Goal: Task Accomplishment & Management: Complete application form

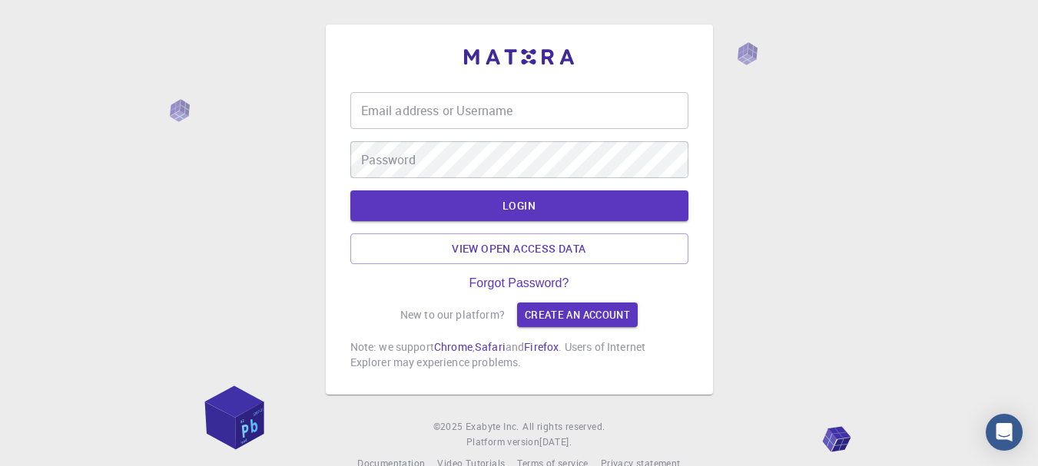
click at [483, 110] on div "Email address or Username Email address or Username" at bounding box center [519, 110] width 338 height 37
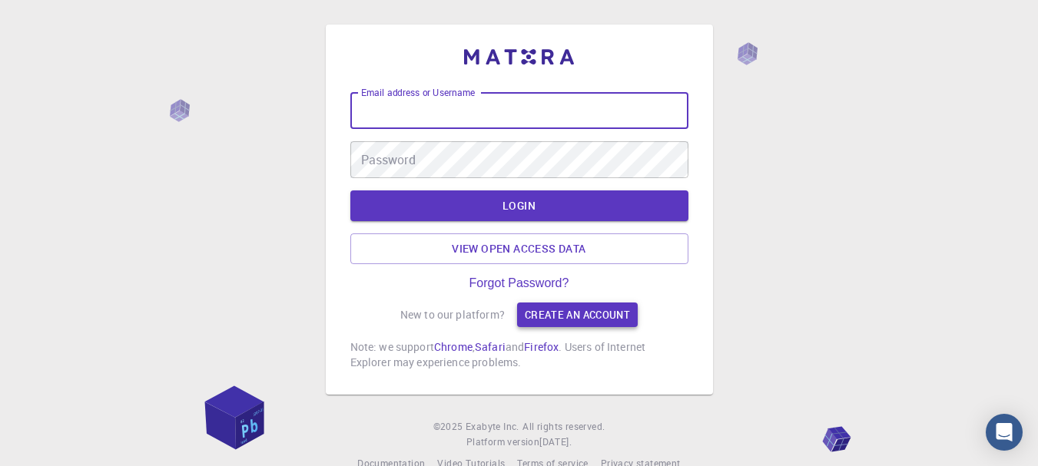
click at [558, 314] on link "Create an account" at bounding box center [577, 315] width 121 height 25
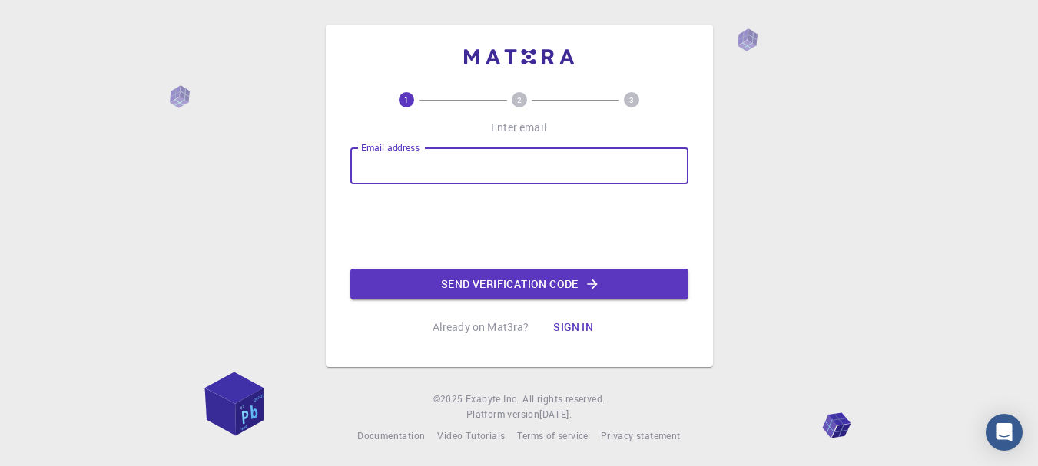
click at [442, 167] on input "Email address" at bounding box center [519, 166] width 338 height 37
type input "[EMAIL_ADDRESS][DOMAIN_NAME]"
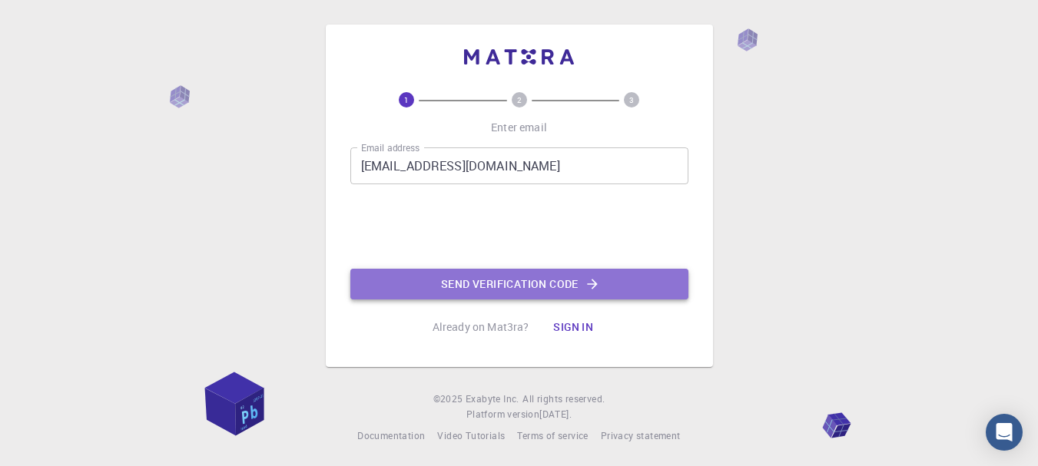
click at [463, 284] on button "Send verification code" at bounding box center [519, 284] width 338 height 31
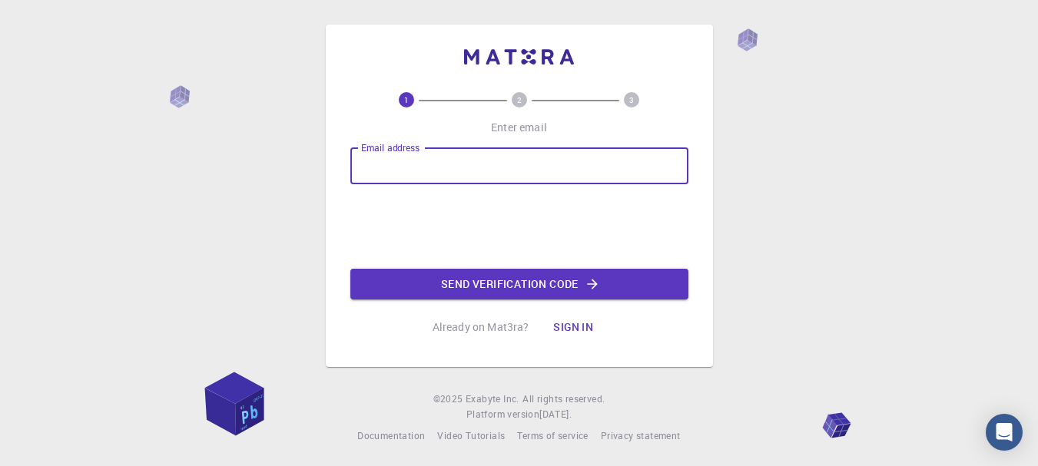
scroll to position [2, 0]
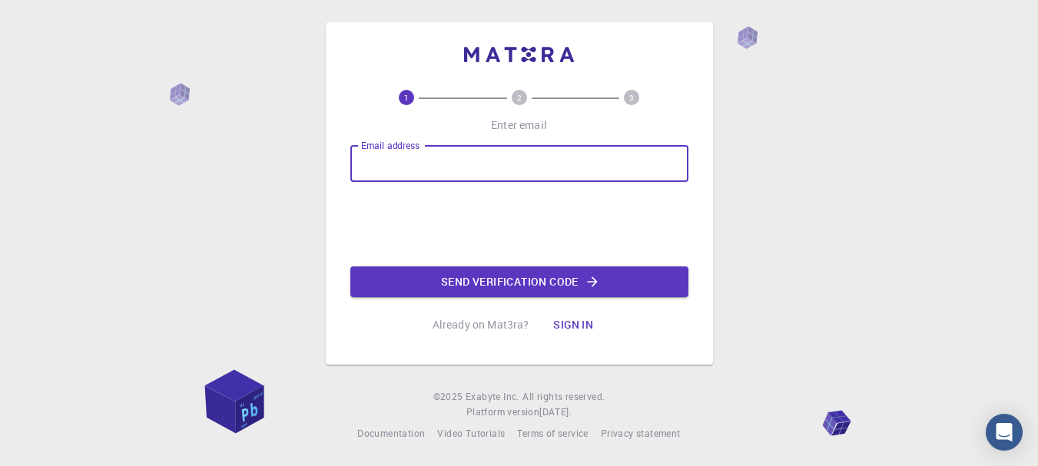
click at [417, 158] on input "Email address" at bounding box center [519, 163] width 338 height 37
type input "cechtakamakash@gmail.com"
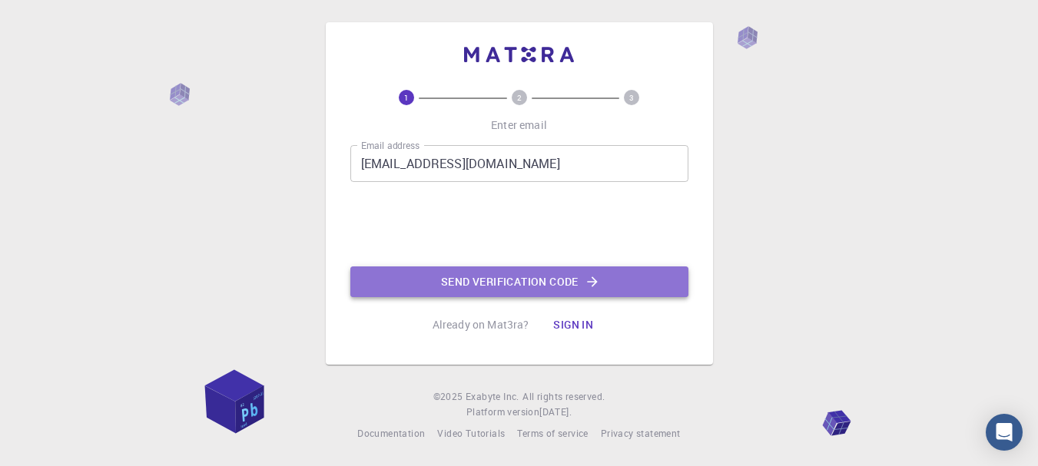
click at [478, 284] on button "Send verification code" at bounding box center [519, 282] width 338 height 31
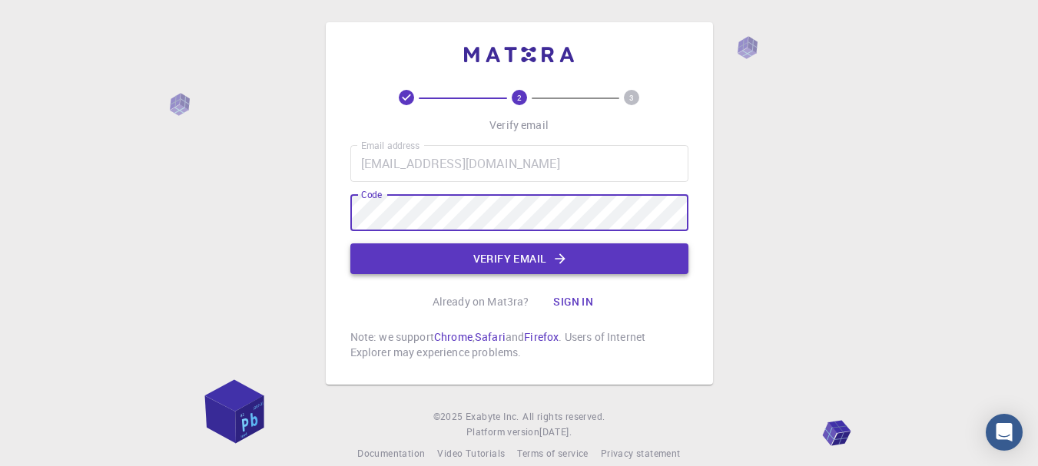
click at [484, 263] on button "Verify email" at bounding box center [519, 259] width 338 height 31
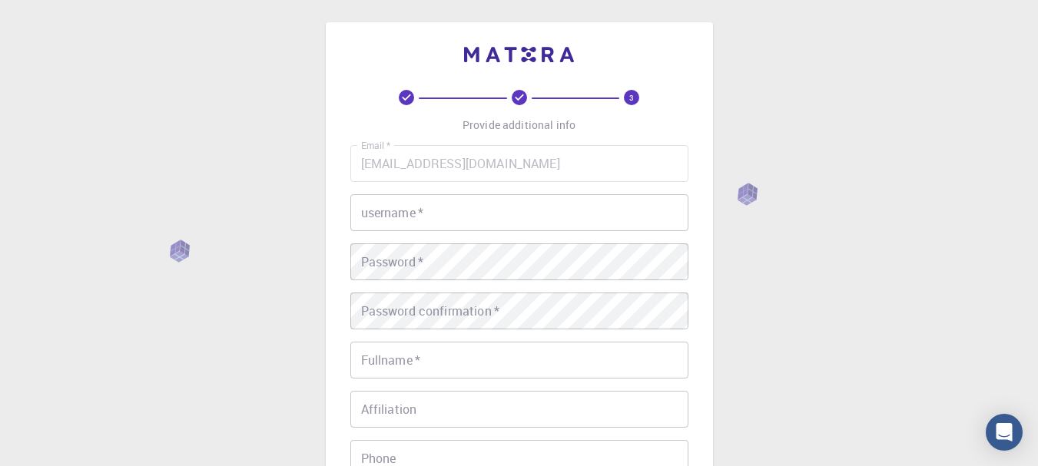
click at [459, 219] on input "username   *" at bounding box center [519, 212] width 338 height 37
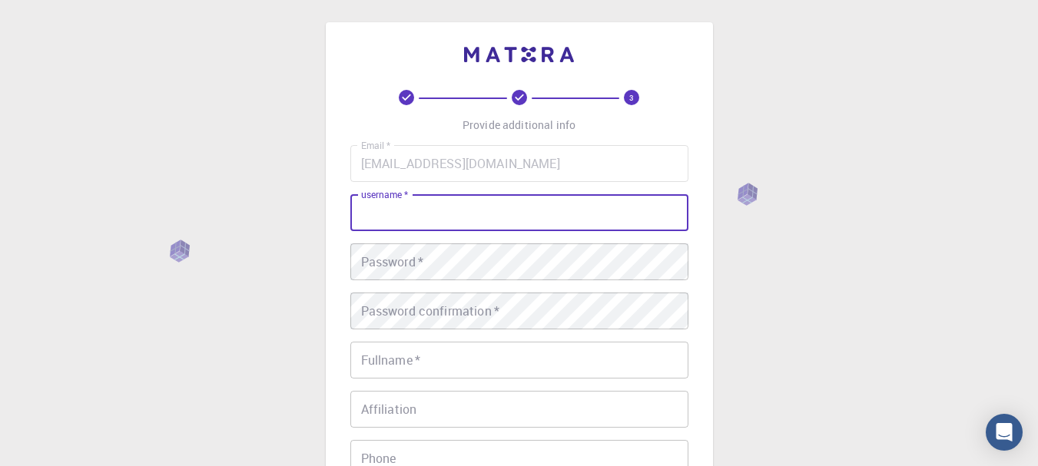
type input "t"
type input "T"
type input "takam1"
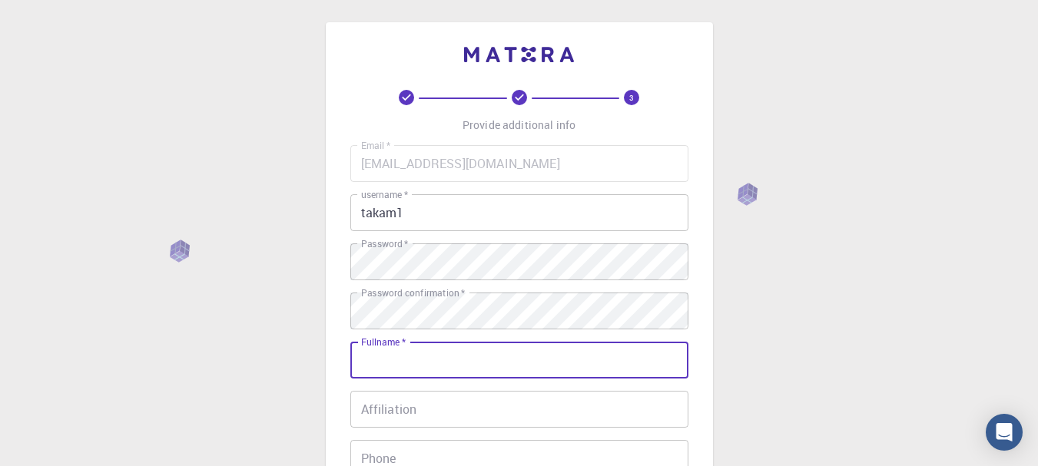
click at [425, 359] on input "Fullname   *" at bounding box center [519, 360] width 338 height 37
type input "takam akash"
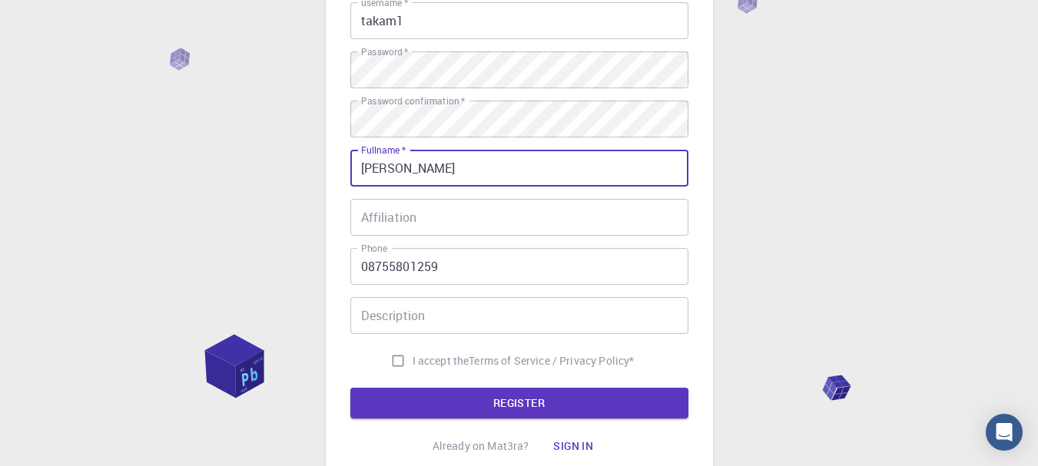
scroll to position [227, 0]
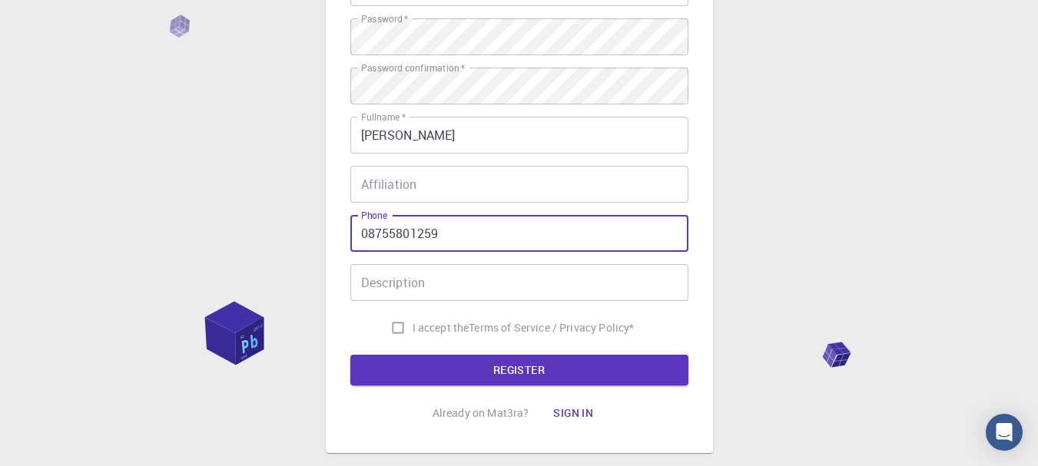
click at [369, 234] on input "08755801259" at bounding box center [519, 233] width 338 height 37
type input "+918755801259"
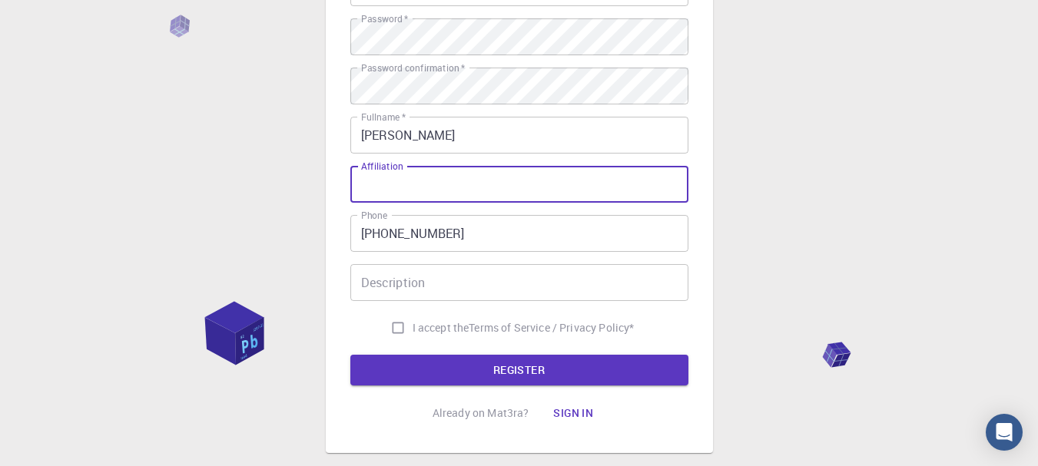
click at [393, 194] on input "Affiliation" at bounding box center [519, 184] width 338 height 37
click at [396, 326] on input "I accept the Terms of Service / Privacy Policy *" at bounding box center [397, 328] width 29 height 29
checkbox input "true"
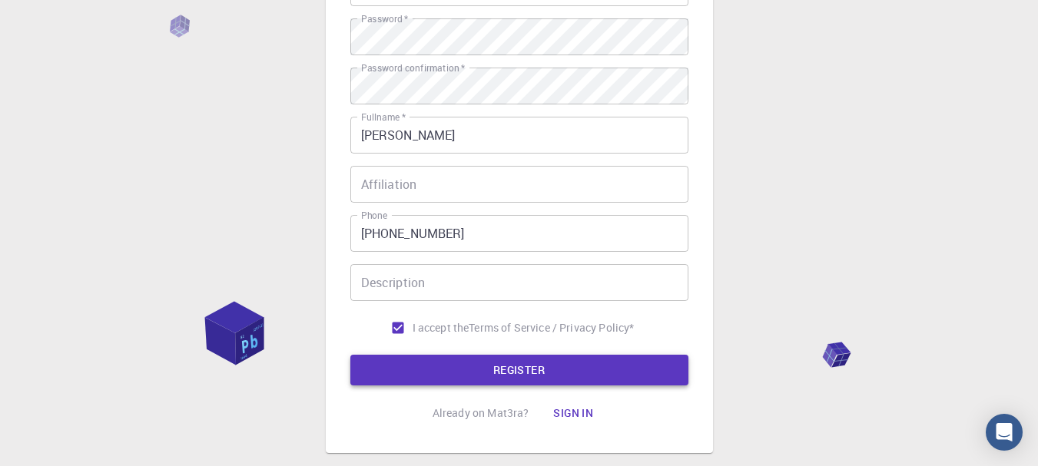
click at [486, 360] on button "REGISTER" at bounding box center [519, 370] width 338 height 31
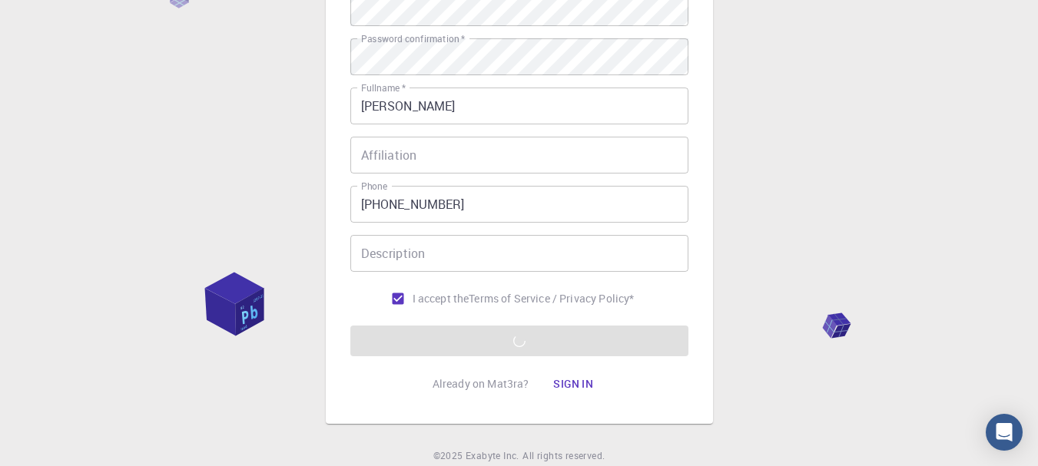
scroll to position [280, 0]
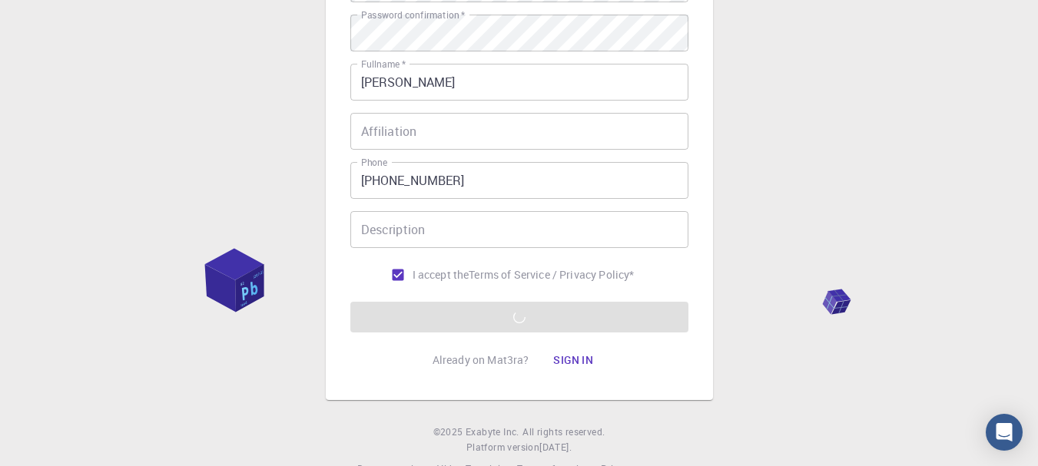
click at [482, 233] on input "Description" at bounding box center [519, 229] width 338 height 37
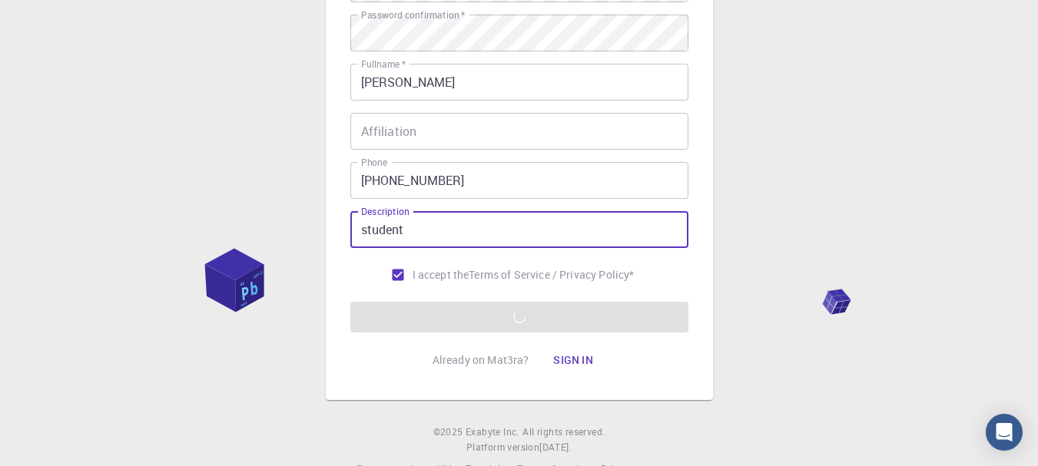
type input "student"
click at [443, 149] on input "Affiliation" at bounding box center [519, 131] width 338 height 37
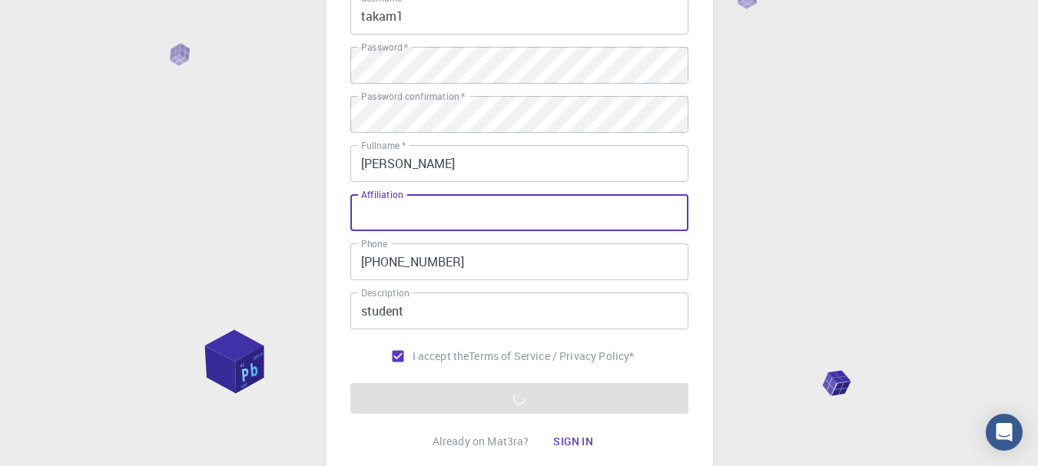
scroll to position [198, 0]
click at [469, 211] on input "Affiliation" at bounding box center [519, 213] width 338 height 37
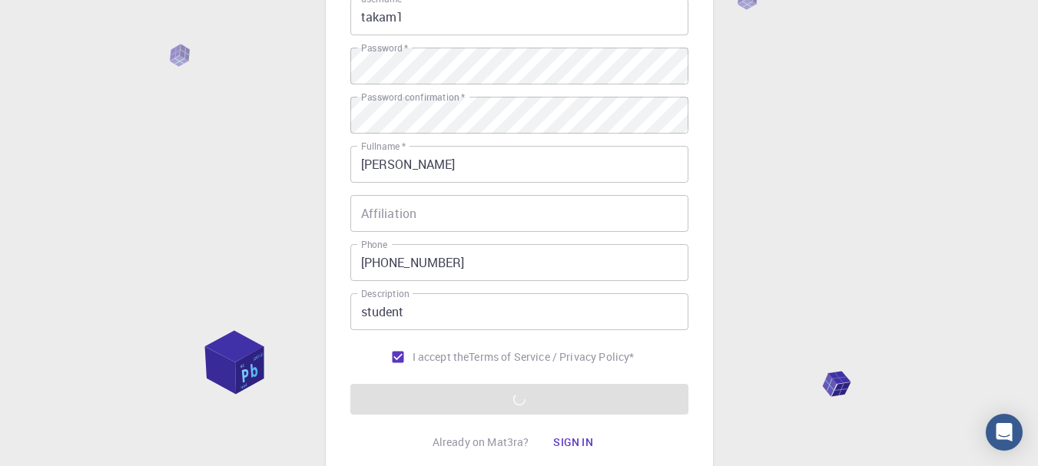
click at [839, 377] on div "3 Provide additional info Email   * cechtakamakash@gmail.com Email   * username…" at bounding box center [519, 193] width 1038 height 782
drag, startPoint x: 839, startPoint y: 377, endPoint x: 754, endPoint y: 350, distance: 89.4
click at [745, 371] on div "3 Provide additional info Email   * cechtakamakash@gmail.com Email   * username…" at bounding box center [519, 193] width 1038 height 782
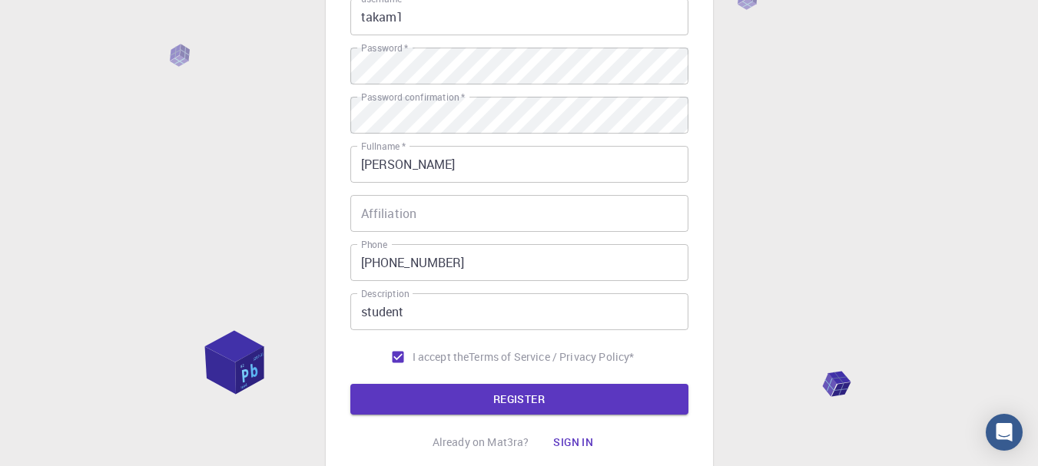
click at [772, 321] on div "3 Provide additional info Email   * cechtakamakash@gmail.com Email   * username…" at bounding box center [519, 193] width 1038 height 782
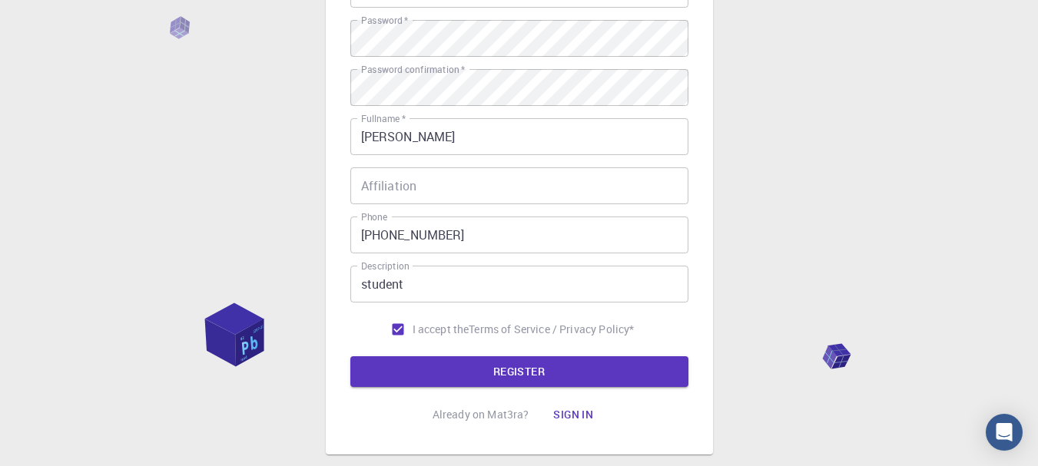
scroll to position [230, 0]
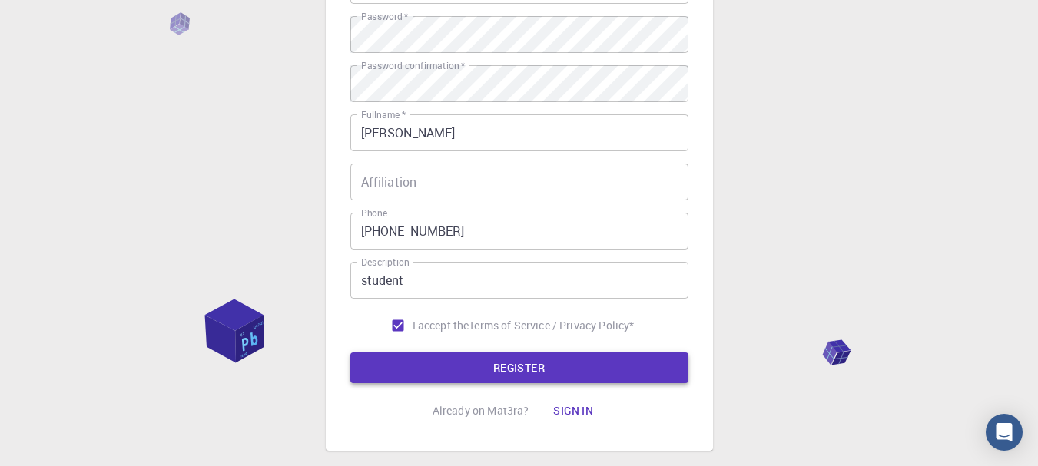
click at [570, 360] on body "3 Provide additional info Email   * cechtakamakash@gmail.com Email   * username…" at bounding box center [519, 161] width 1038 height 782
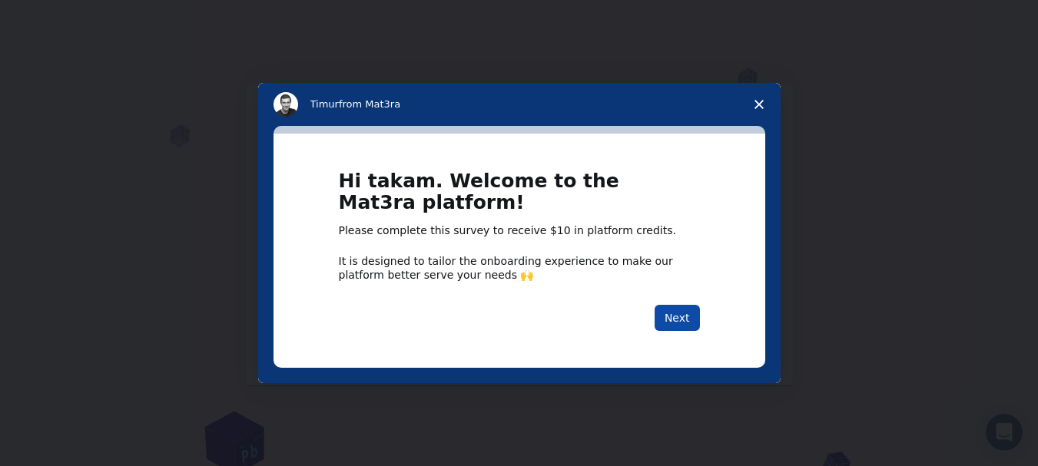
click at [682, 322] on button "Next" at bounding box center [677, 318] width 45 height 26
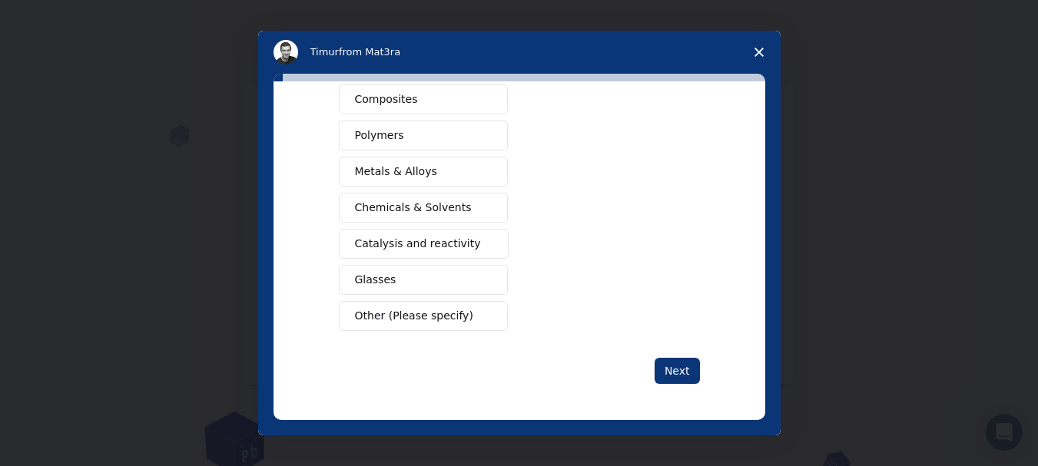
scroll to position [275, 0]
click at [419, 306] on button "Other (Please specify)" at bounding box center [423, 315] width 169 height 30
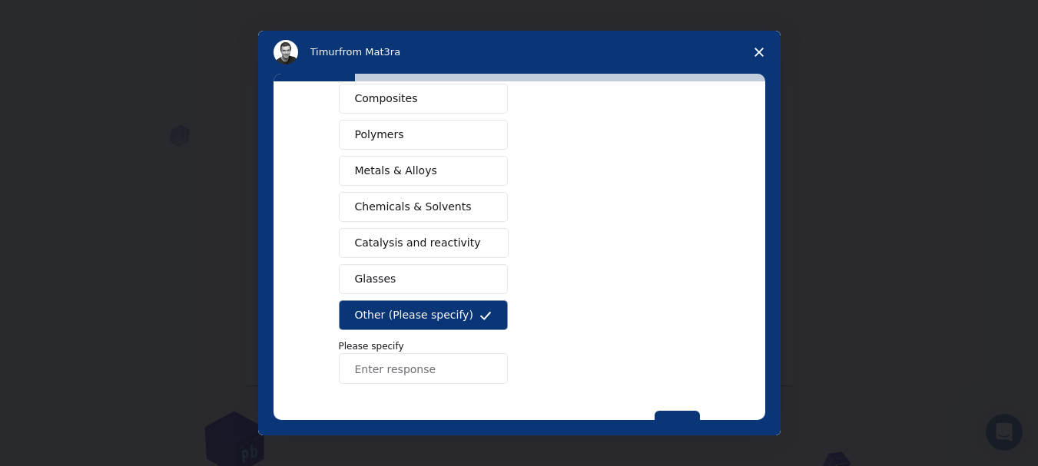
click at [413, 369] on input "Enter response" at bounding box center [423, 368] width 169 height 31
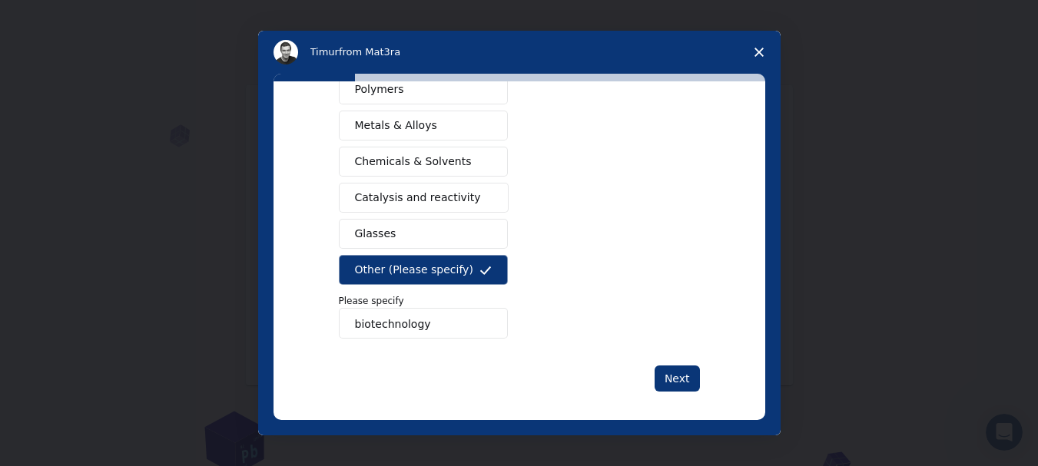
scroll to position [329, 0]
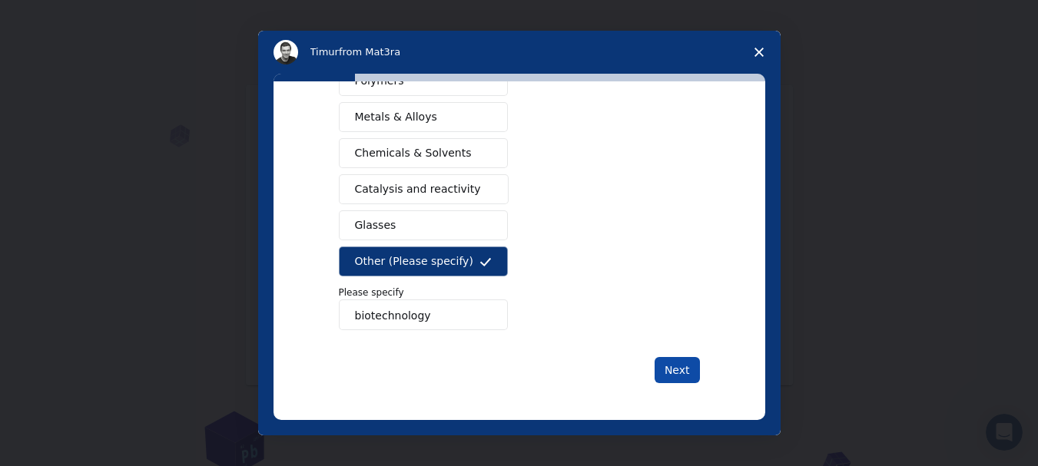
type input "biotechnology"
click at [677, 365] on button "Next" at bounding box center [677, 370] width 45 height 26
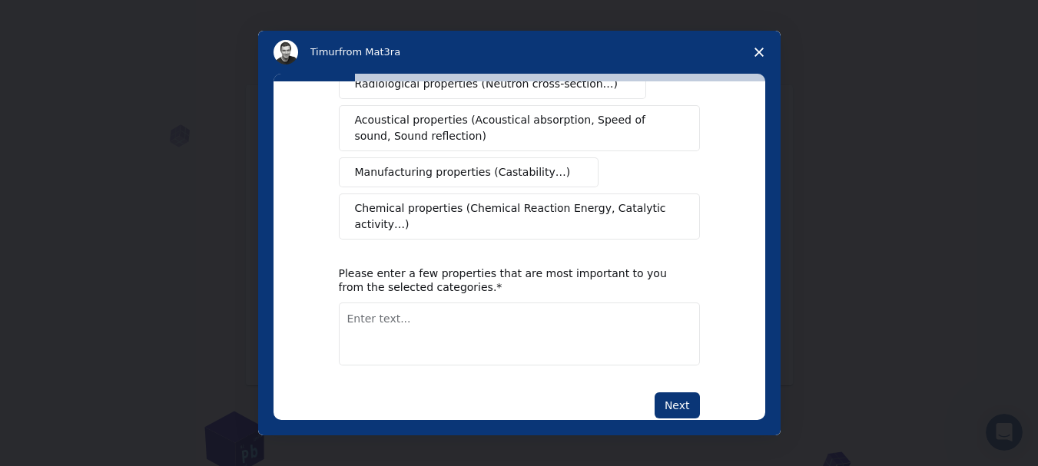
scroll to position [355, 0]
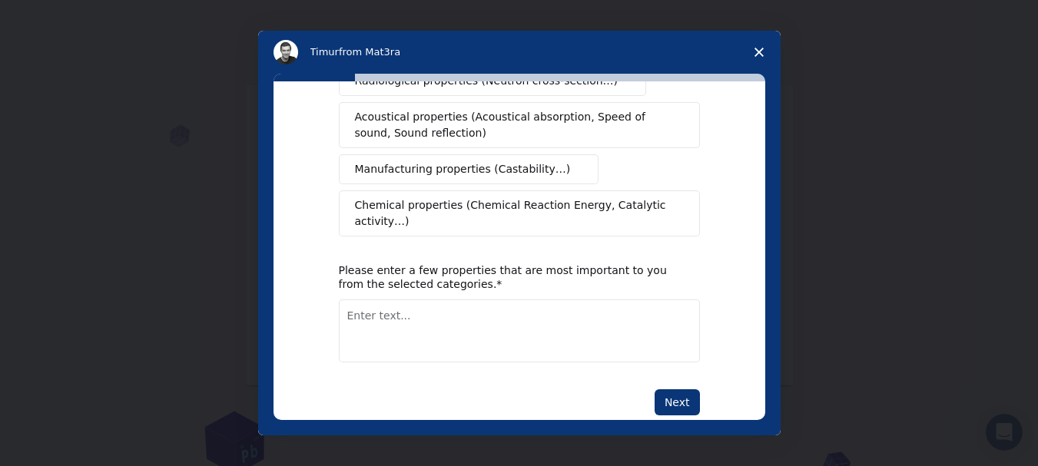
click at [509, 300] on textarea "Enter text..." at bounding box center [519, 331] width 361 height 63
type textarea "microbiology, molecular docking"
click at [682, 390] on button "Next" at bounding box center [677, 403] width 45 height 26
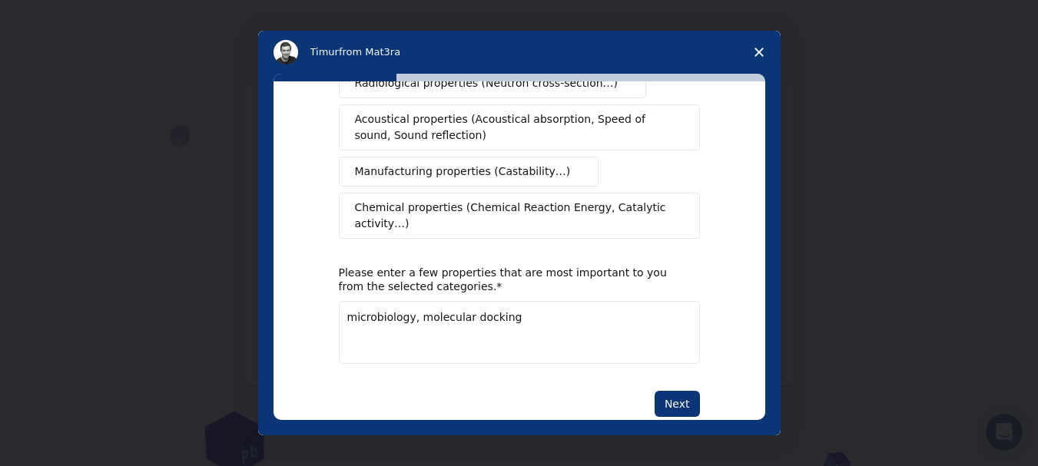
scroll to position [373, 0]
click at [677, 390] on button "Next" at bounding box center [677, 403] width 45 height 26
click at [669, 390] on button "Next" at bounding box center [677, 403] width 45 height 26
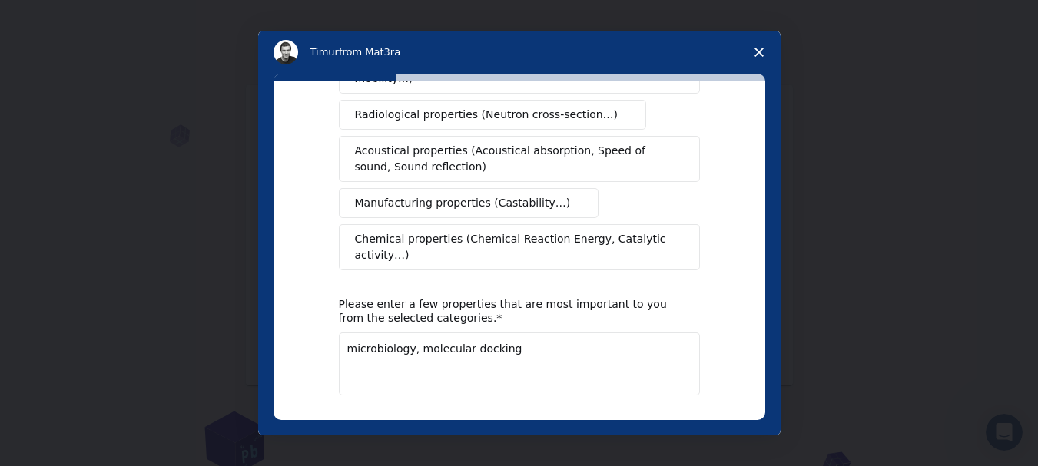
scroll to position [297, 0]
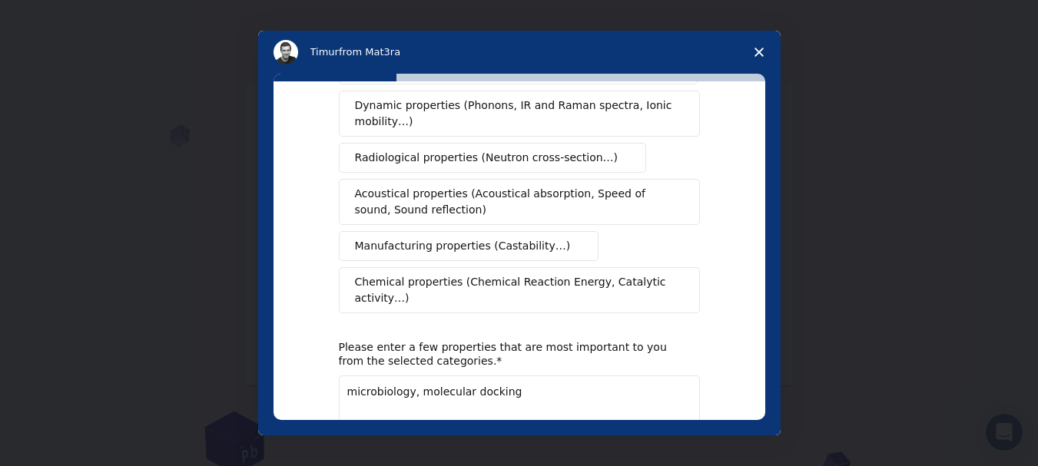
click at [517, 238] on span "Manufacturing properties (Castability…)" at bounding box center [463, 246] width 216 height 16
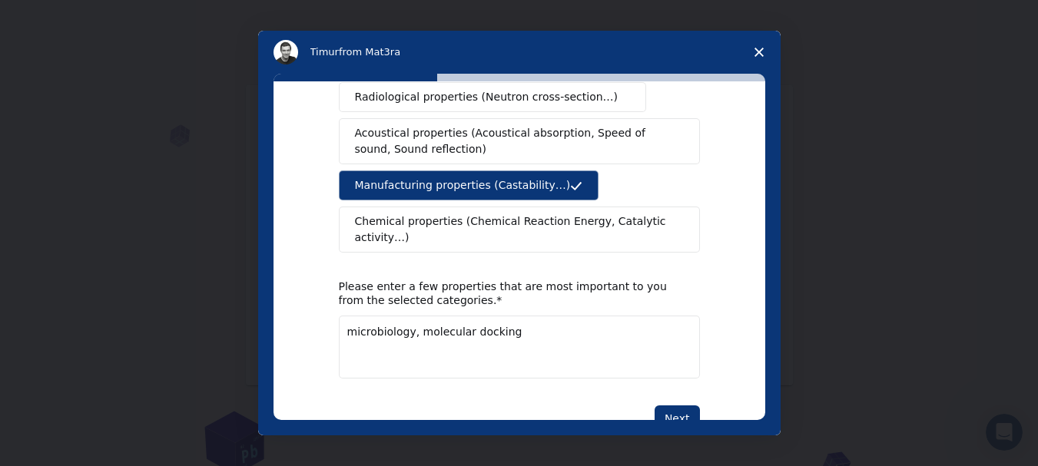
scroll to position [355, 0]
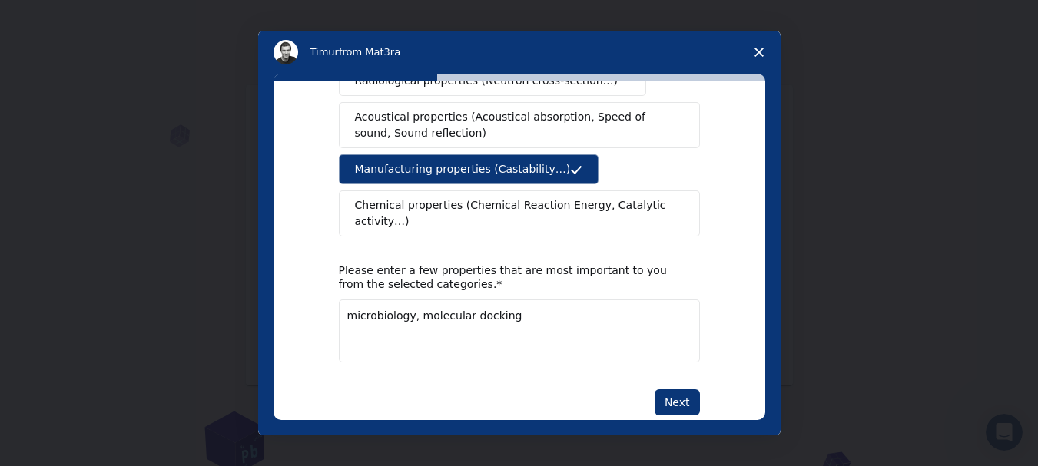
click at [558, 197] on span "Chemical properties (Chemical Reaction Energy, Catalytic activity…)" at bounding box center [514, 213] width 318 height 32
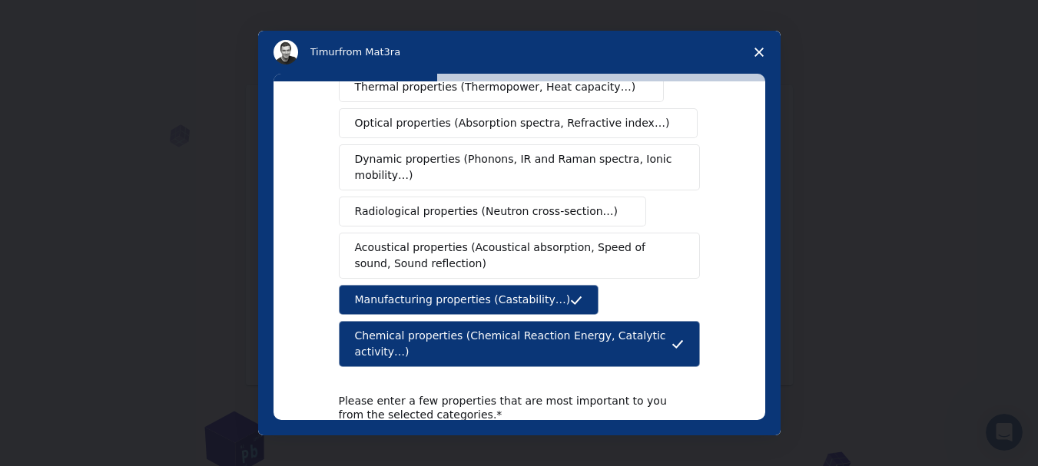
scroll to position [220, 0]
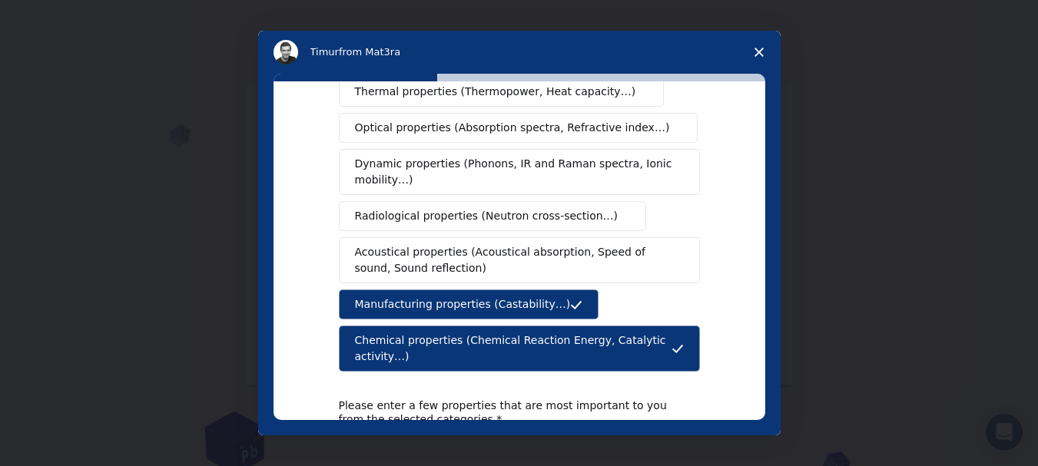
click at [558, 208] on span "Radiological properties (Neutron cross-section…)" at bounding box center [487, 216] width 264 height 16
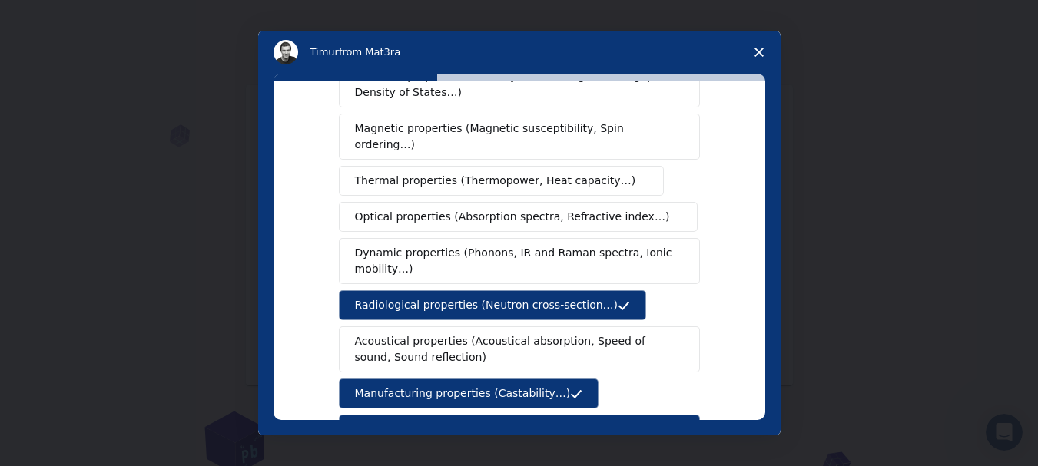
scroll to position [84, 0]
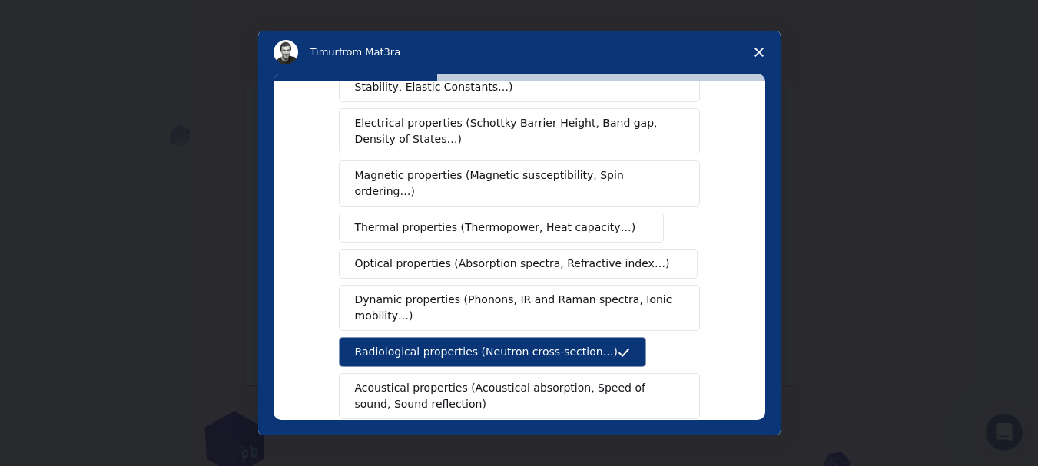
click at [757, 48] on icon "Close survey" at bounding box center [759, 52] width 9 height 9
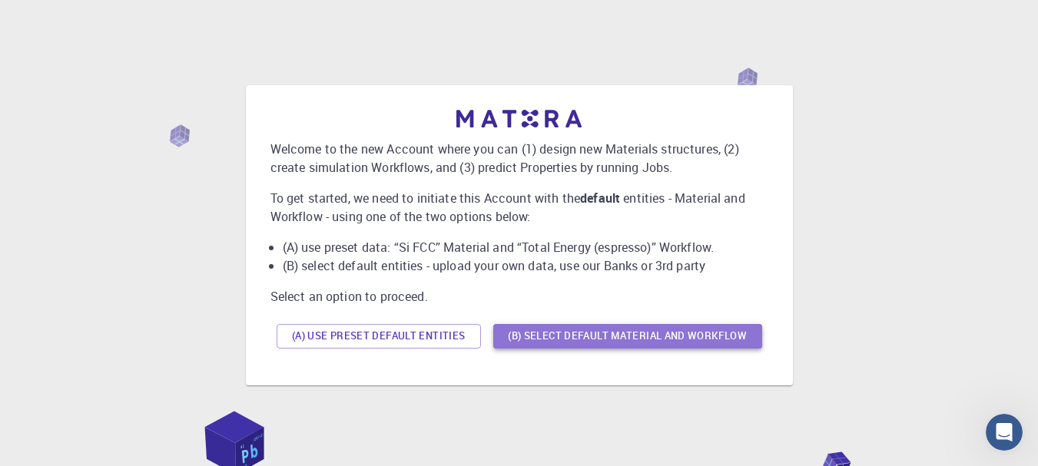
click at [588, 335] on button "(B) Select default material and workflow" at bounding box center [627, 336] width 269 height 25
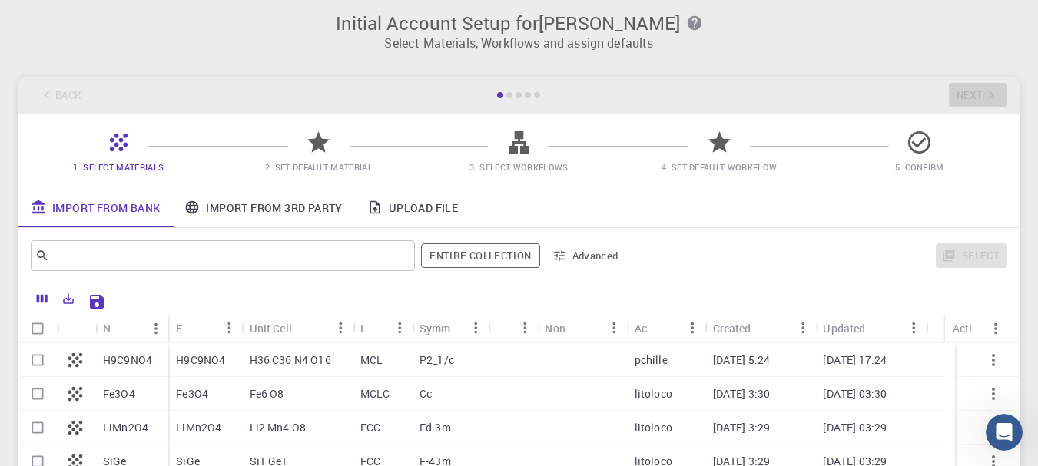
scroll to position [0, 0]
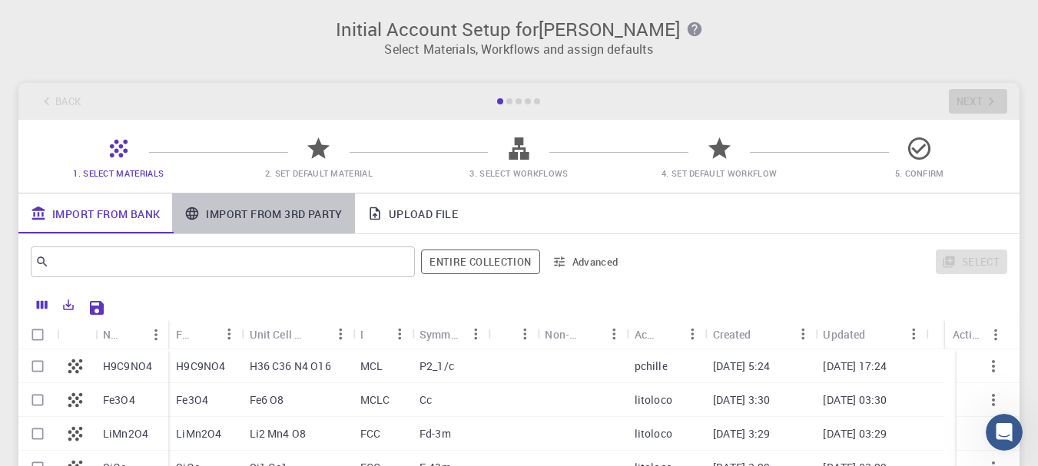
click at [269, 208] on link "Import From 3rd Party" at bounding box center [263, 214] width 182 height 40
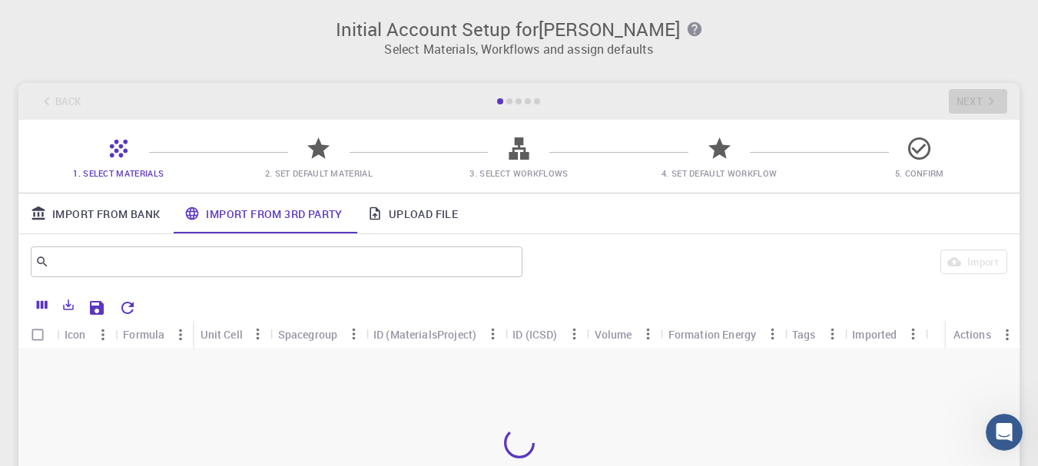
click at [132, 218] on link "Import From Bank" at bounding box center [95, 214] width 154 height 40
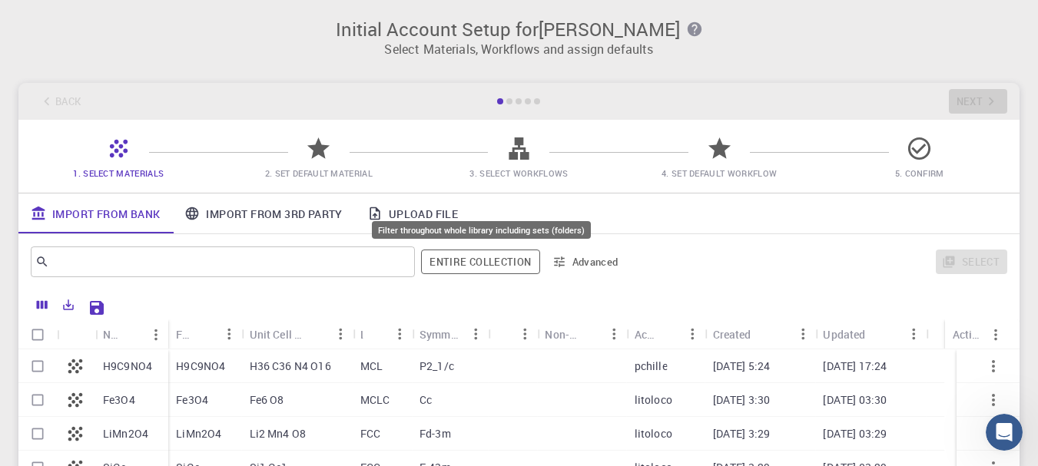
click at [471, 266] on button "Entire collection" at bounding box center [480, 262] width 118 height 25
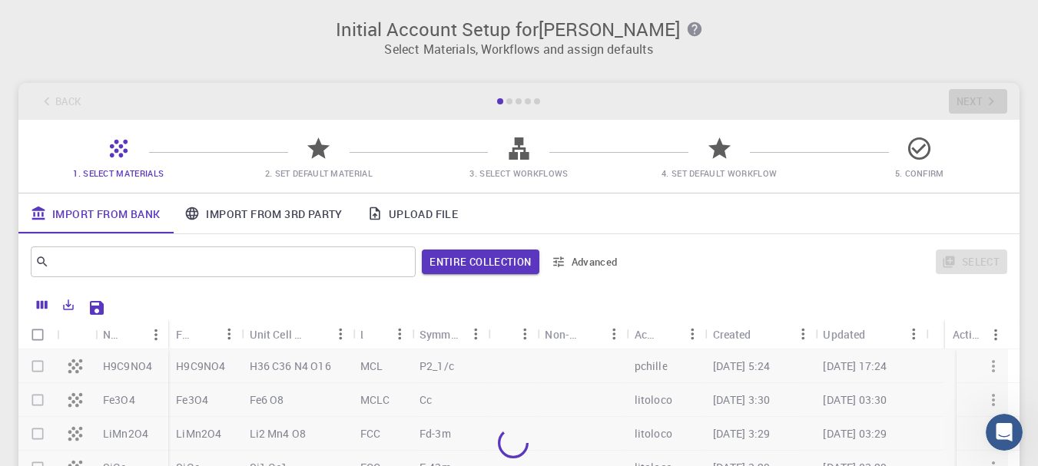
click at [526, 91] on div "Back Next" at bounding box center [518, 101] width 1001 height 37
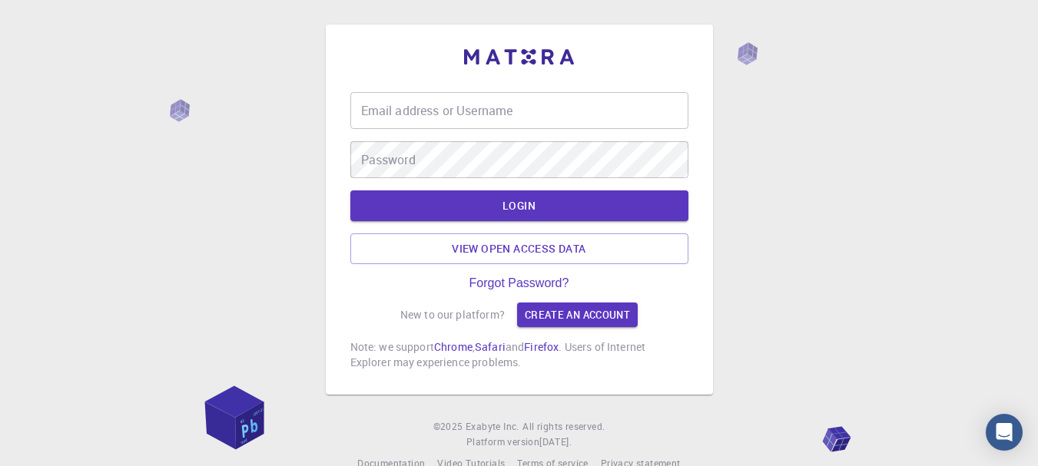
click at [437, 111] on input "Email address or Username" at bounding box center [519, 110] width 338 height 37
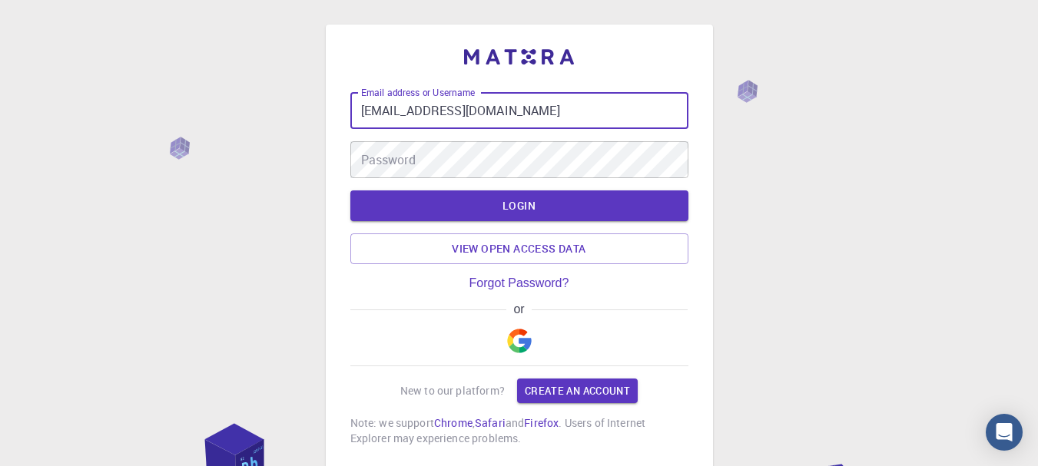
type input "cechtakamakash@gmail.com"
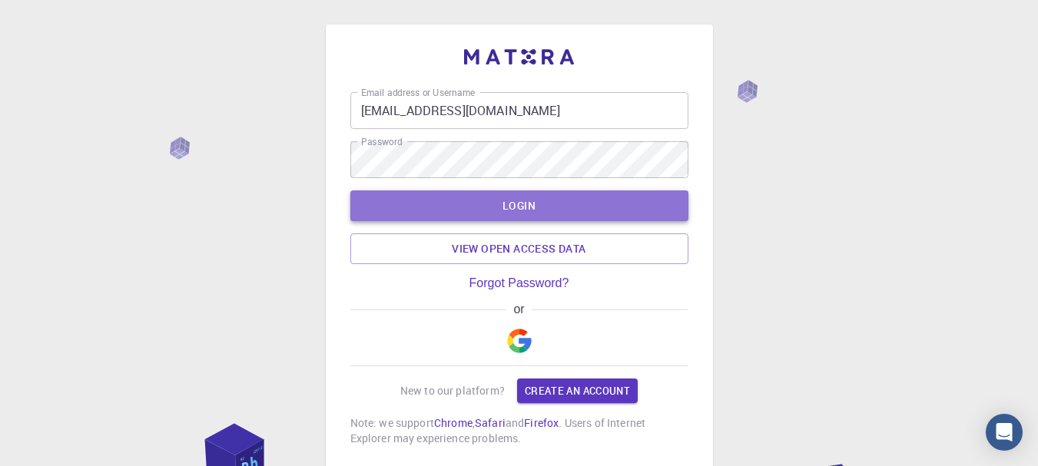
click at [519, 210] on button "LOGIN" at bounding box center [519, 206] width 338 height 31
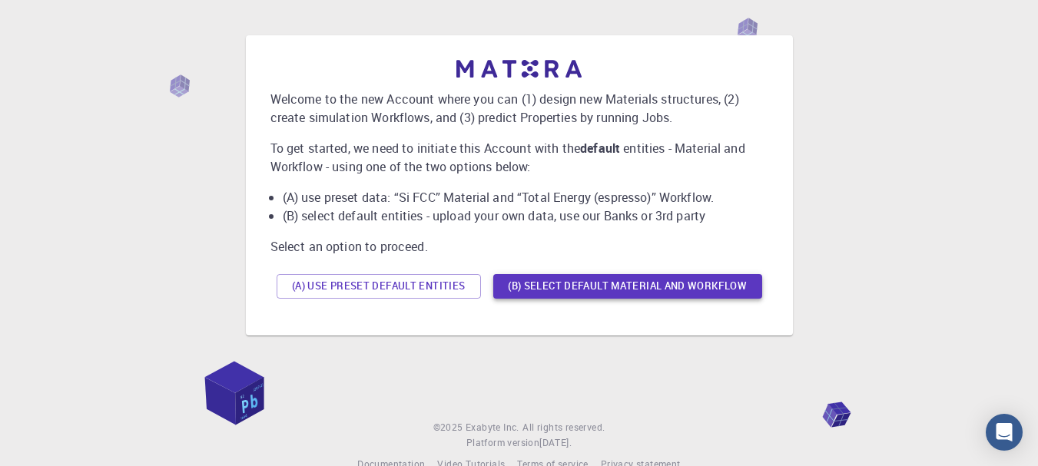
scroll to position [44, 0]
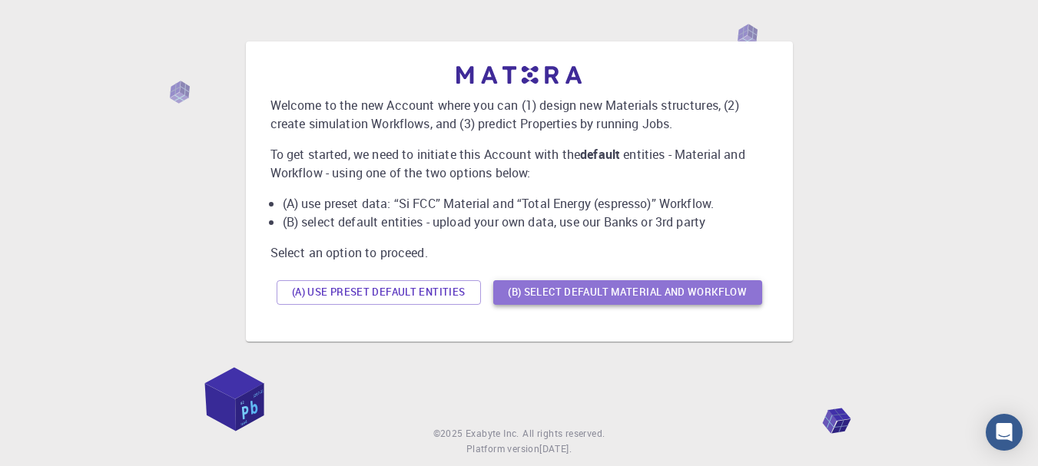
click at [565, 295] on button "(B) Select default material and workflow" at bounding box center [627, 292] width 269 height 25
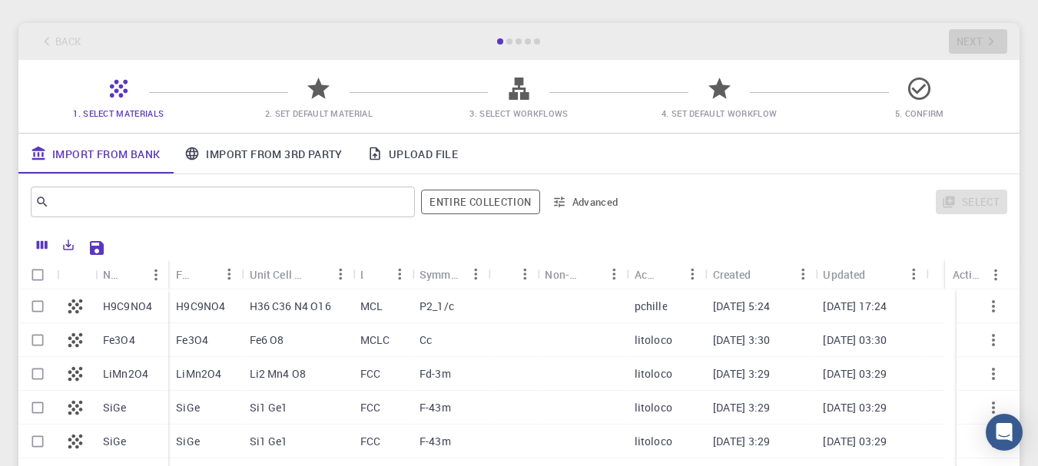
scroll to position [0, 0]
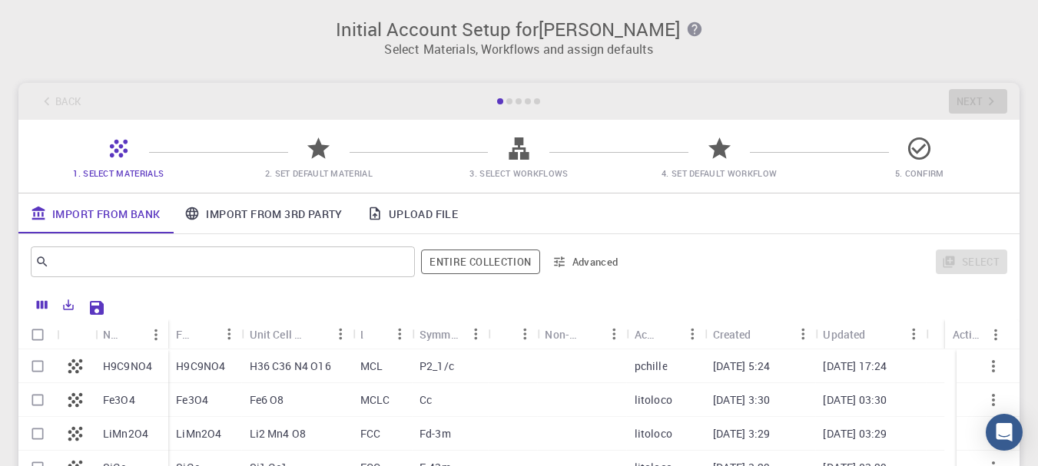
click at [969, 102] on div "Back Next" at bounding box center [518, 101] width 1001 height 37
click at [288, 208] on link "Import From 3rd Party" at bounding box center [263, 214] width 182 height 40
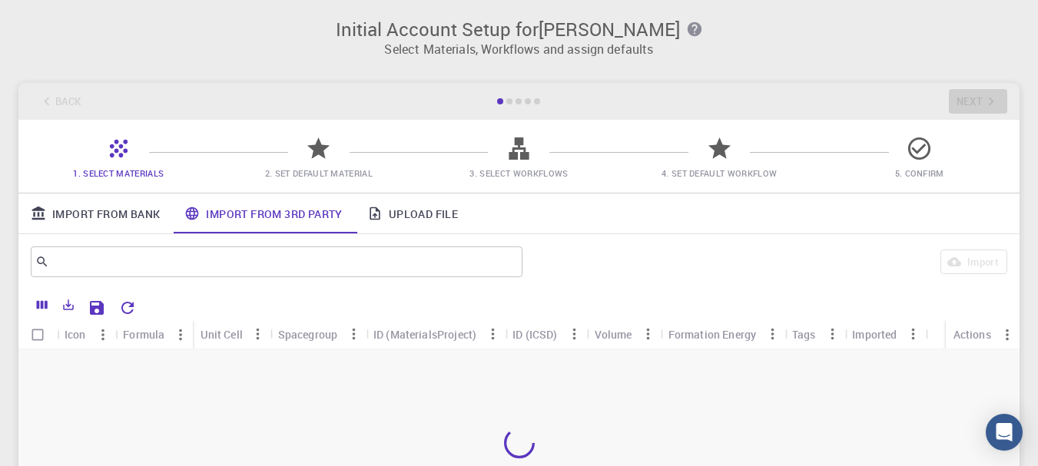
click at [99, 216] on link "Import From Bank" at bounding box center [95, 214] width 154 height 40
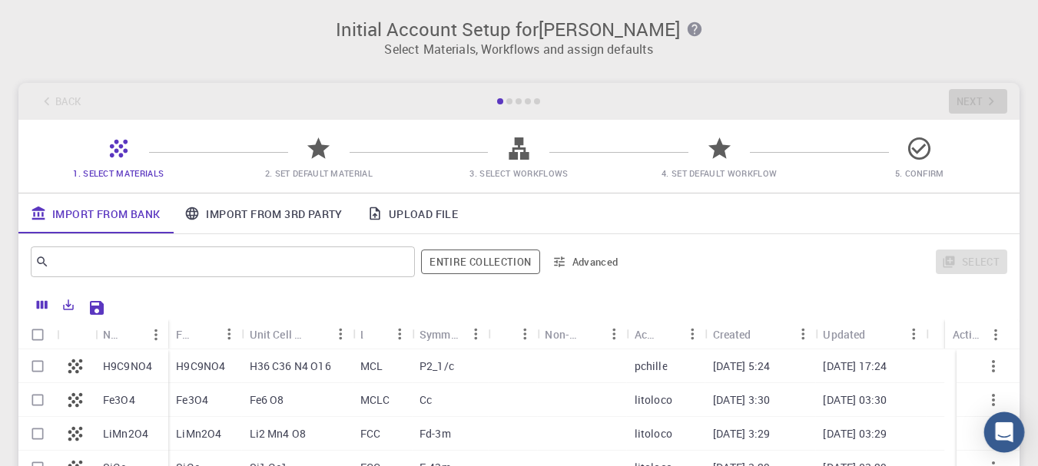
click at [1006, 440] on icon "Open Intercom Messenger" at bounding box center [1004, 433] width 20 height 20
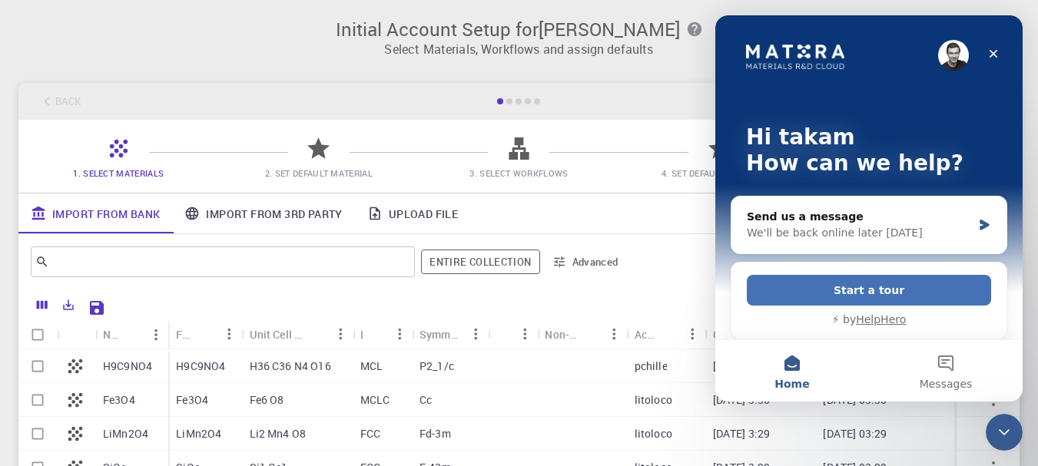
click at [908, 293] on button "Start a tour" at bounding box center [869, 290] width 244 height 31
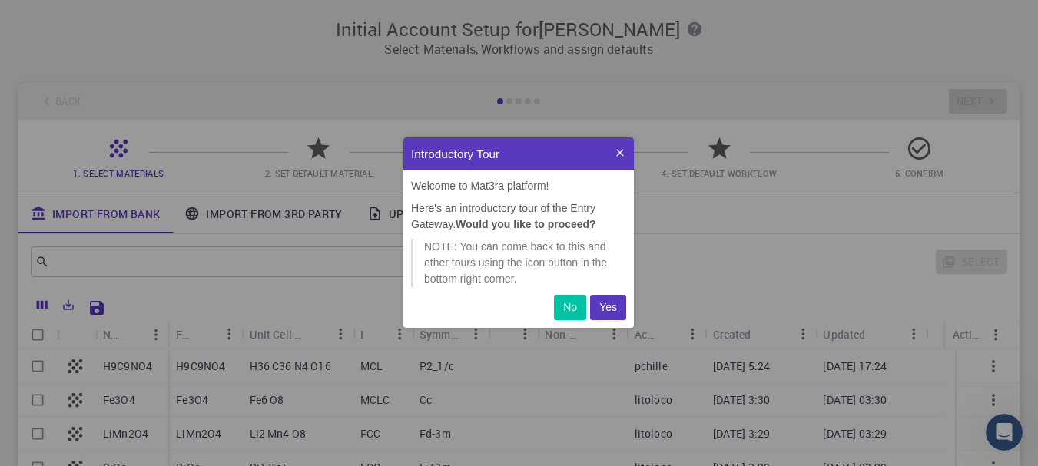
scroll to position [179, 219]
click at [609, 305] on p "Yes" at bounding box center [608, 308] width 18 height 16
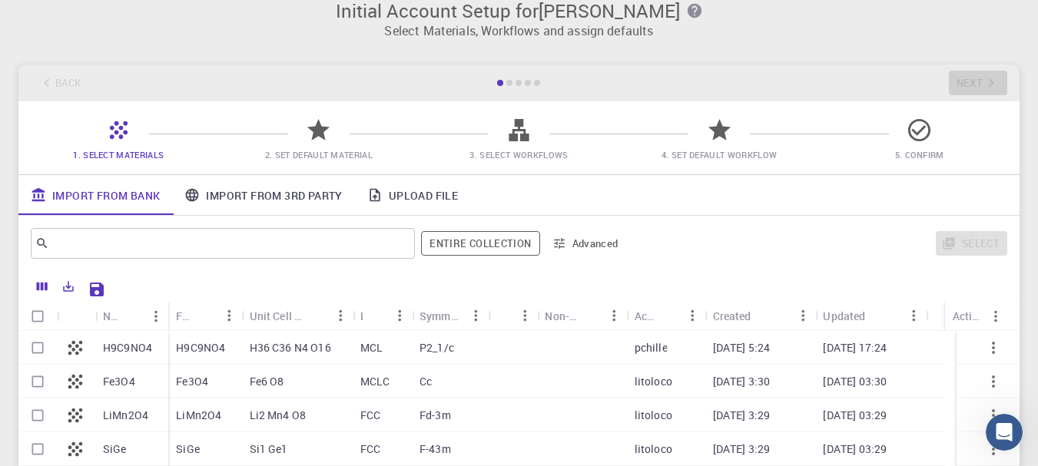
scroll to position [0, 0]
